Goal: Register for event/course

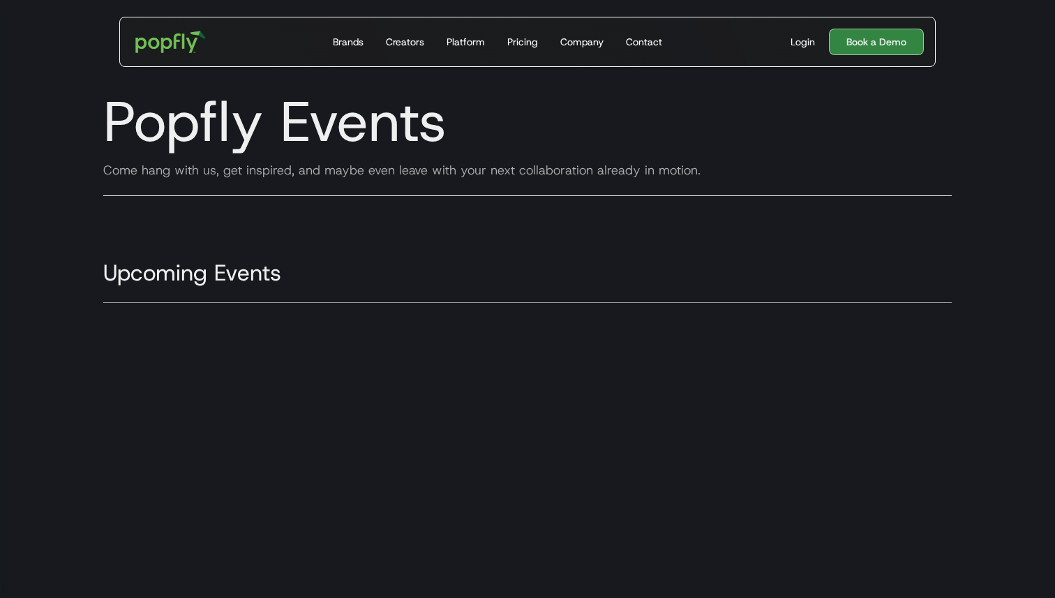
click at [311, 313] on div "Popfly @ Outdoor Media Summit October 27, 2025 Drango, CO The Popfly Crew is sp…" at bounding box center [527, 509] width 871 height 398
